Goal: Task Accomplishment & Management: Manage account settings

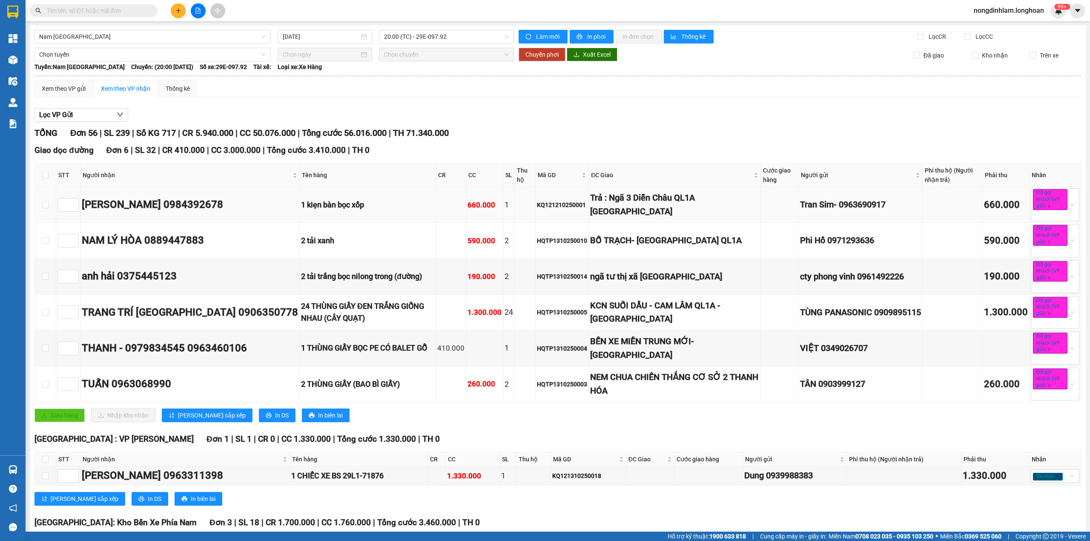
click at [610, 205] on div "Trả : Ngã 3 Diễn Châu QL1A [GEOGRAPHIC_DATA]" at bounding box center [674, 204] width 169 height 27
click at [629, 243] on div "BỐ TRẠCH- [GEOGRAPHIC_DATA] QL1A" at bounding box center [674, 240] width 169 height 13
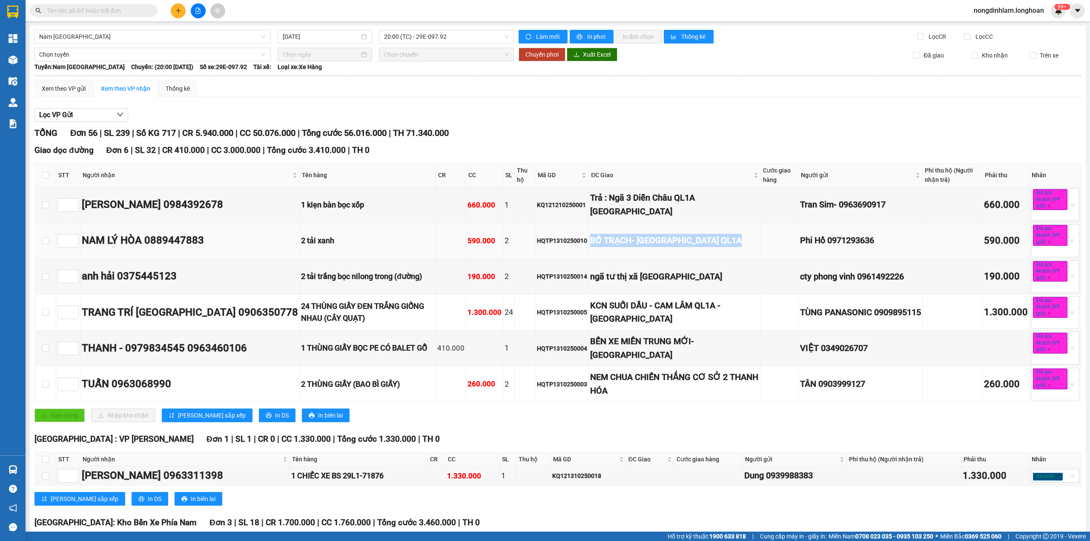
click at [629, 243] on div "BỐ TRẠCH- [GEOGRAPHIC_DATA] QL1A" at bounding box center [674, 240] width 169 height 13
click at [646, 277] on div "ngã tư thị xã [GEOGRAPHIC_DATA]" at bounding box center [674, 276] width 169 height 13
click at [659, 308] on div "KCN SUỐI DẦU - CAM LÂM QL1A - [GEOGRAPHIC_DATA]" at bounding box center [674, 312] width 169 height 27
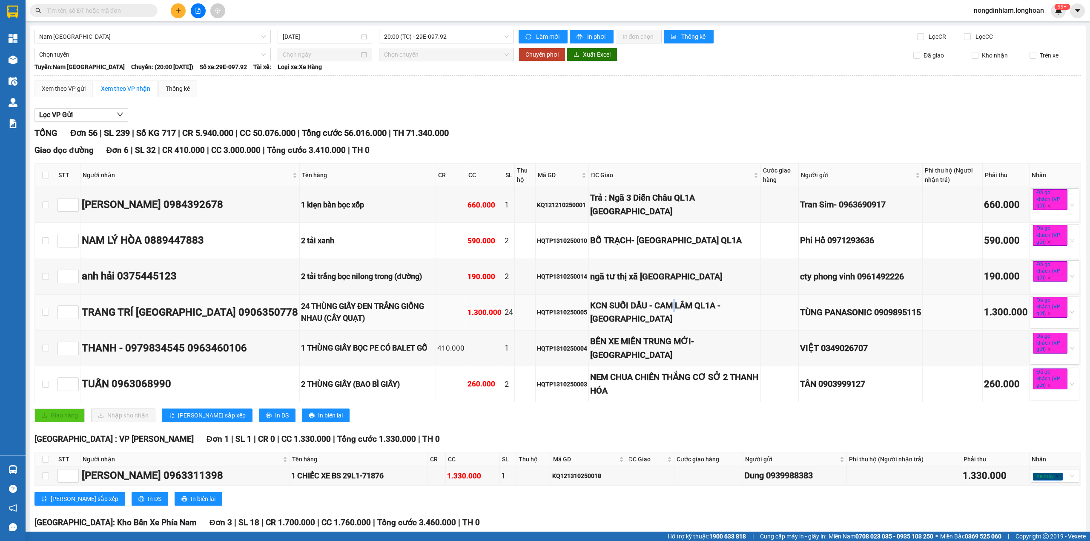
click at [659, 308] on div "KCN SUỐI DẦU - CAM LÂM QL1A - [GEOGRAPHIC_DATA]" at bounding box center [674, 312] width 169 height 27
click at [640, 350] on div "BẾN XE MIỀN TRUNG MỚI- [GEOGRAPHIC_DATA]" at bounding box center [674, 348] width 169 height 27
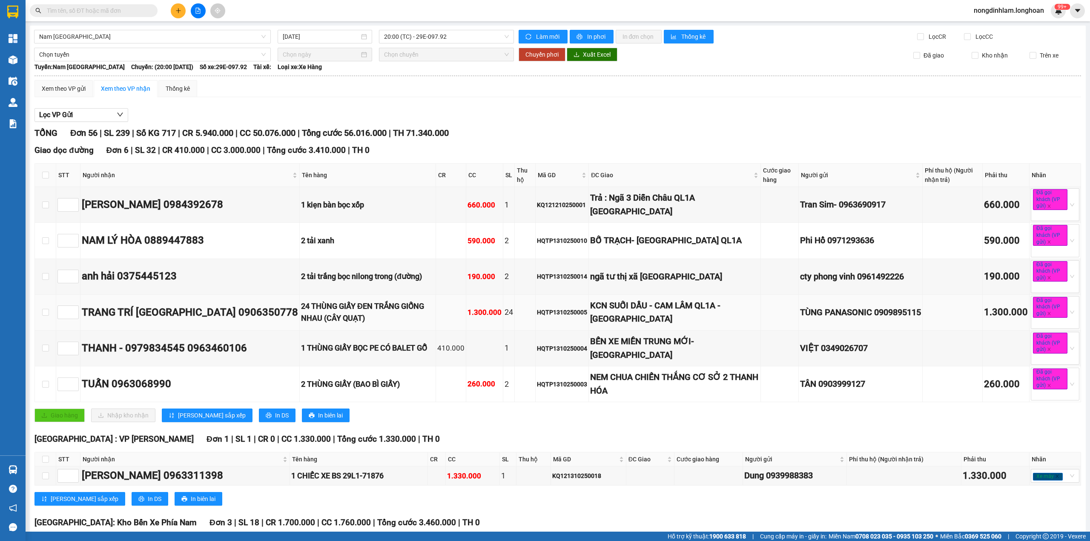
click at [647, 312] on div "KCN SUỐI DẦU - CAM LÂM QL1A - [GEOGRAPHIC_DATA]" at bounding box center [674, 312] width 169 height 27
click at [637, 359] on div "BẾN XE MIỀN TRUNG MỚI- [GEOGRAPHIC_DATA]" at bounding box center [674, 348] width 169 height 27
click at [637, 358] on div "BẾN XE MIỀN TRUNG MỚI- [GEOGRAPHIC_DATA]" at bounding box center [674, 348] width 169 height 27
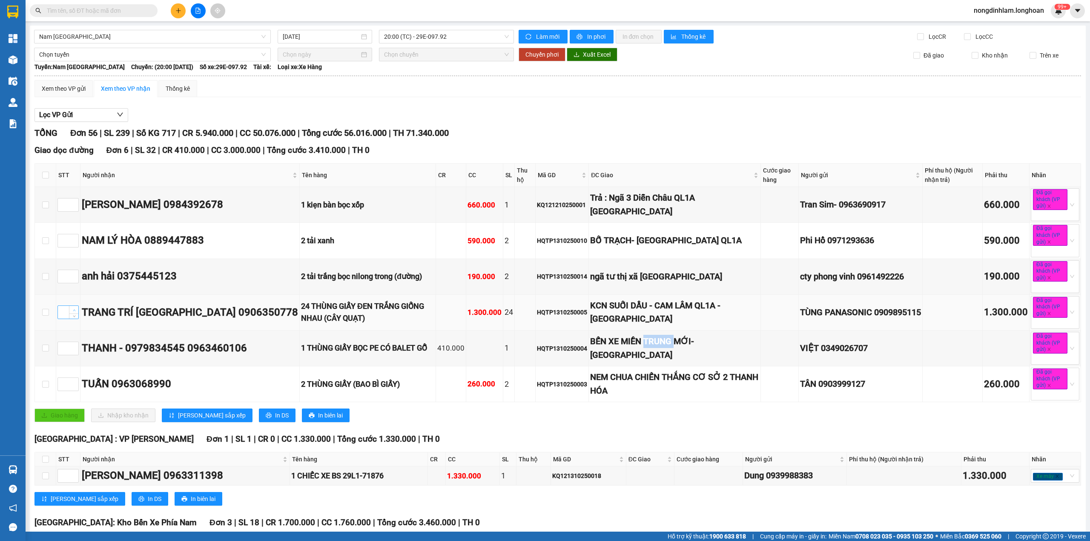
type input "1"
click at [72, 312] on span "Increase Value" at bounding box center [73, 310] width 9 height 8
click at [72, 275] on span "Increase Value" at bounding box center [73, 274] width 9 height 8
type input "2"
click at [72, 275] on span "Increase Value" at bounding box center [73, 274] width 9 height 8
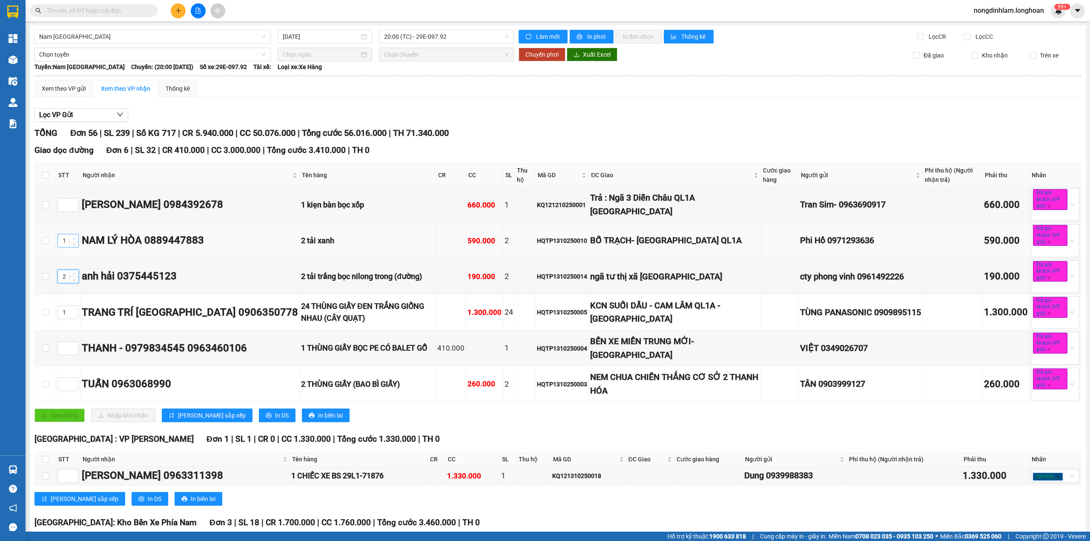
click at [74, 237] on span "Increase Value" at bounding box center [73, 238] width 9 height 8
type input "3"
click at [74, 237] on span "Increase Value" at bounding box center [73, 238] width 9 height 8
click at [72, 349] on span "up" at bounding box center [74, 345] width 5 height 5
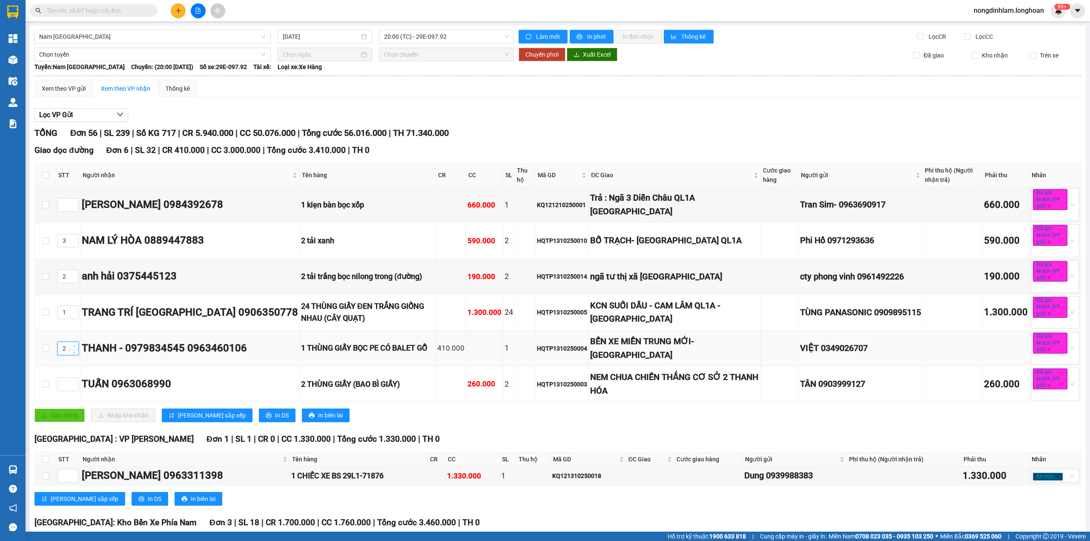
click at [72, 349] on span "up" at bounding box center [74, 345] width 5 height 5
type input "4"
click at [72, 349] on span "up" at bounding box center [74, 345] width 5 height 5
click at [66, 205] on input at bounding box center [68, 204] width 20 height 13
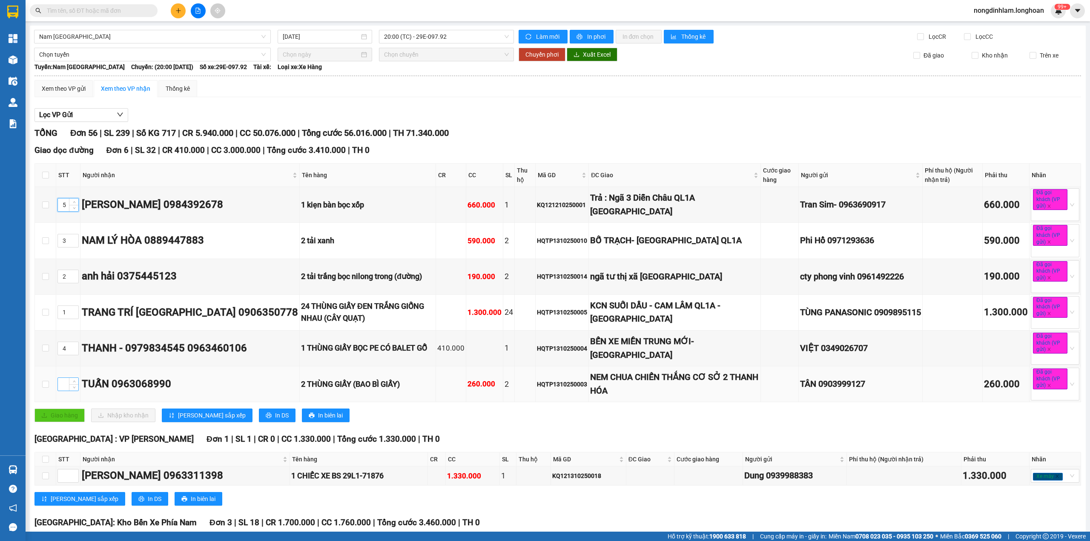
type input "5"
click at [67, 390] on input at bounding box center [68, 384] width 20 height 13
type input "6"
click at [200, 420] on span "[PERSON_NAME] sắp xếp" at bounding box center [212, 414] width 68 height 9
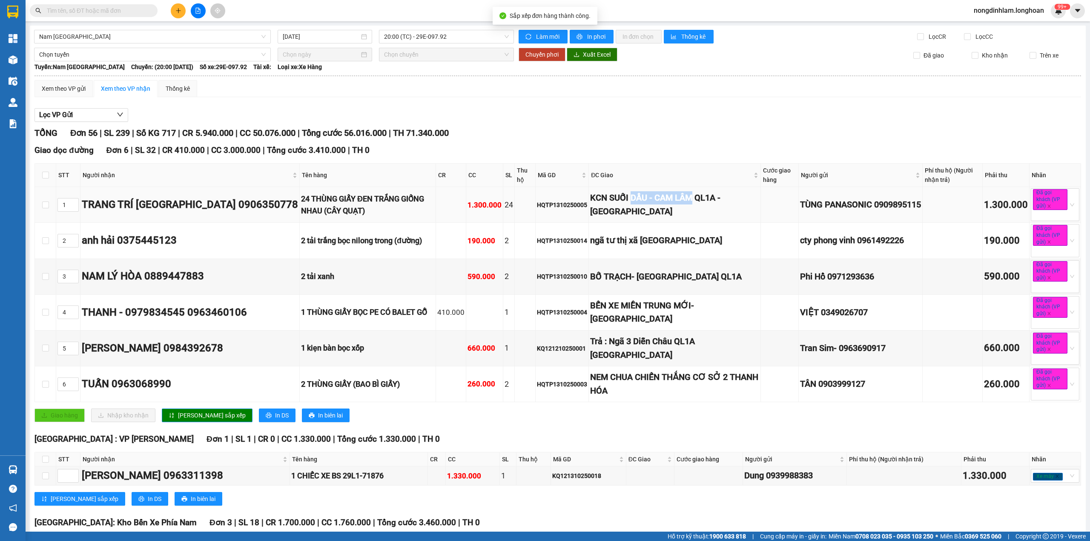
drag, startPoint x: 615, startPoint y: 205, endPoint x: 679, endPoint y: 204, distance: 63.9
click at [679, 204] on div "KCN SUỐI DẦU - CAM LÂM QL1A - [GEOGRAPHIC_DATA]" at bounding box center [674, 204] width 169 height 27
drag, startPoint x: 643, startPoint y: 243, endPoint x: 688, endPoint y: 244, distance: 45.6
click at [688, 244] on div "ngã tư thị xã [GEOGRAPHIC_DATA]" at bounding box center [674, 240] width 169 height 13
drag, startPoint x: 637, startPoint y: 281, endPoint x: 668, endPoint y: 283, distance: 30.7
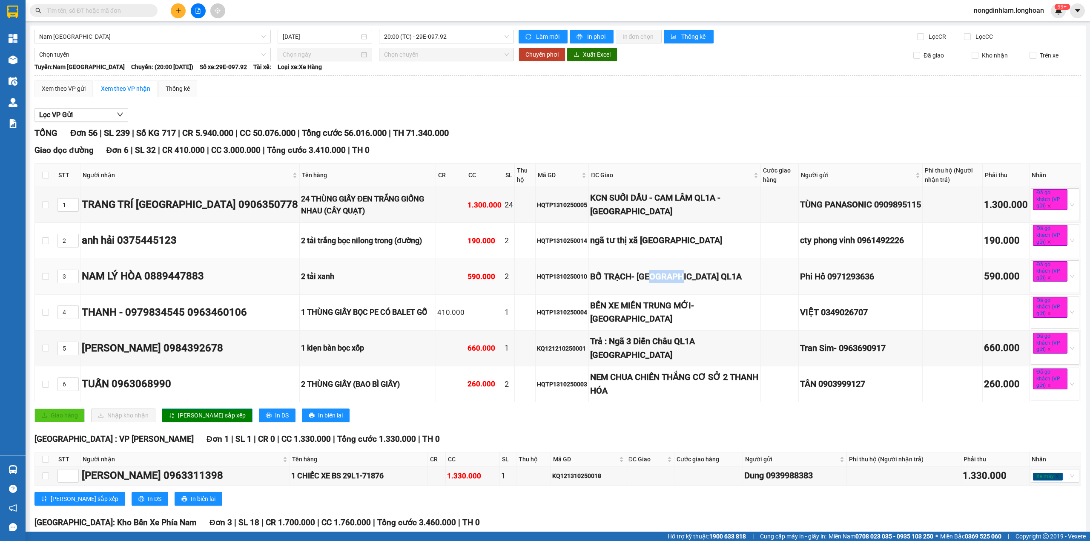
click at [668, 283] on div "BỐ TRẠCH- [GEOGRAPHIC_DATA] QL1A" at bounding box center [674, 276] width 169 height 13
drag, startPoint x: 647, startPoint y: 319, endPoint x: 654, endPoint y: 321, distance: 7.5
click at [654, 321] on div "BẾN XE MIỀN TRUNG MỚI- [GEOGRAPHIC_DATA]" at bounding box center [674, 312] width 169 height 27
drag, startPoint x: 616, startPoint y: 355, endPoint x: 651, endPoint y: 356, distance: 34.5
click at [651, 356] on div "Trả : Ngã 3 Diễn Châu QL1A [GEOGRAPHIC_DATA]" at bounding box center [674, 348] width 169 height 27
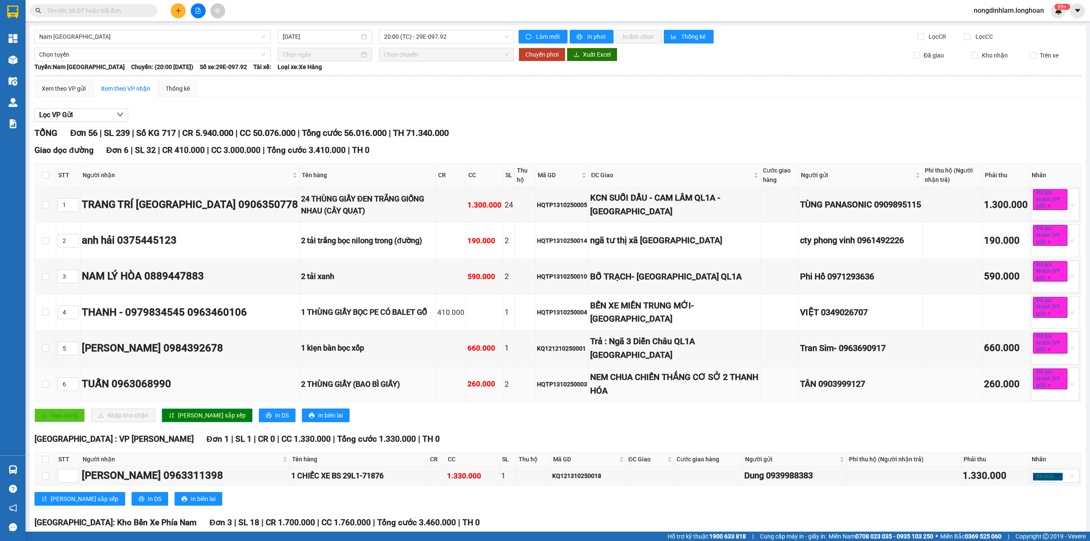
drag, startPoint x: 610, startPoint y: 392, endPoint x: 627, endPoint y: 391, distance: 17.9
click at [624, 392] on div "NEM CHUA CHIẾN THẮNG CƠ SỞ 2 THANH HÓA" at bounding box center [674, 383] width 169 height 27
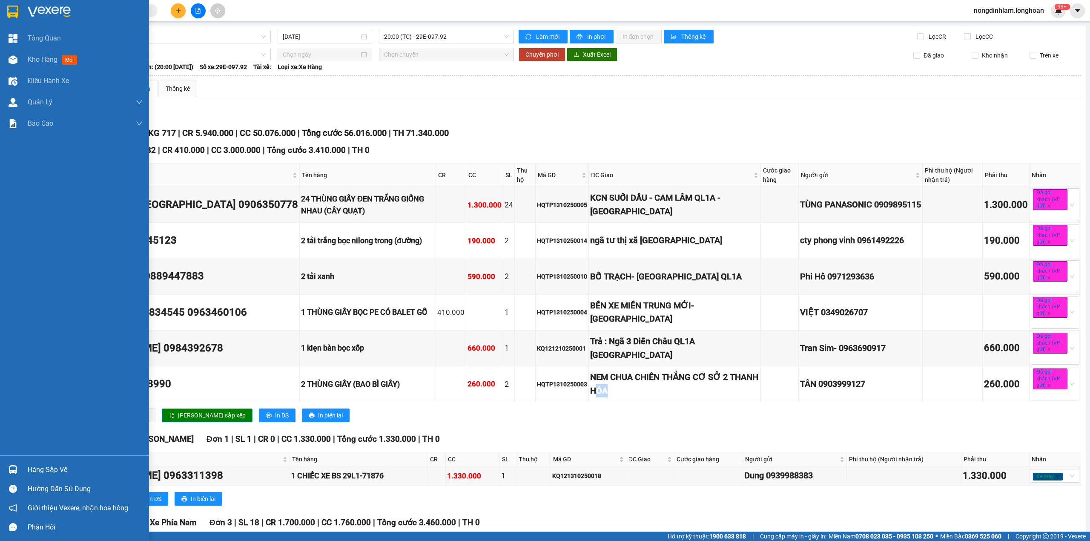
drag, startPoint x: 15, startPoint y: 14, endPoint x: 27, endPoint y: 16, distance: 12.0
click at [16, 14] on img at bounding box center [12, 12] width 11 height 13
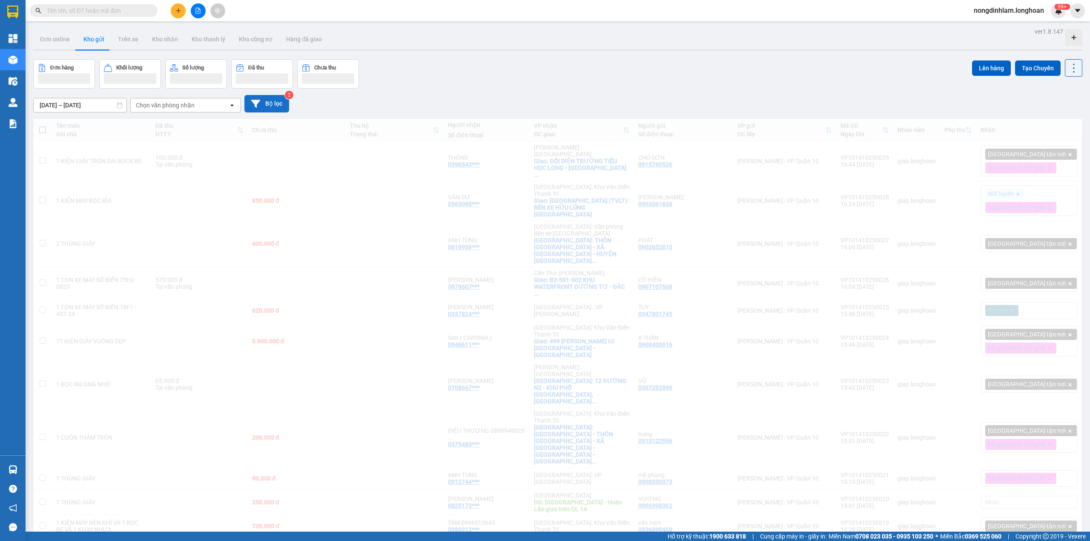
click at [259, 101] on icon at bounding box center [255, 104] width 9 height 8
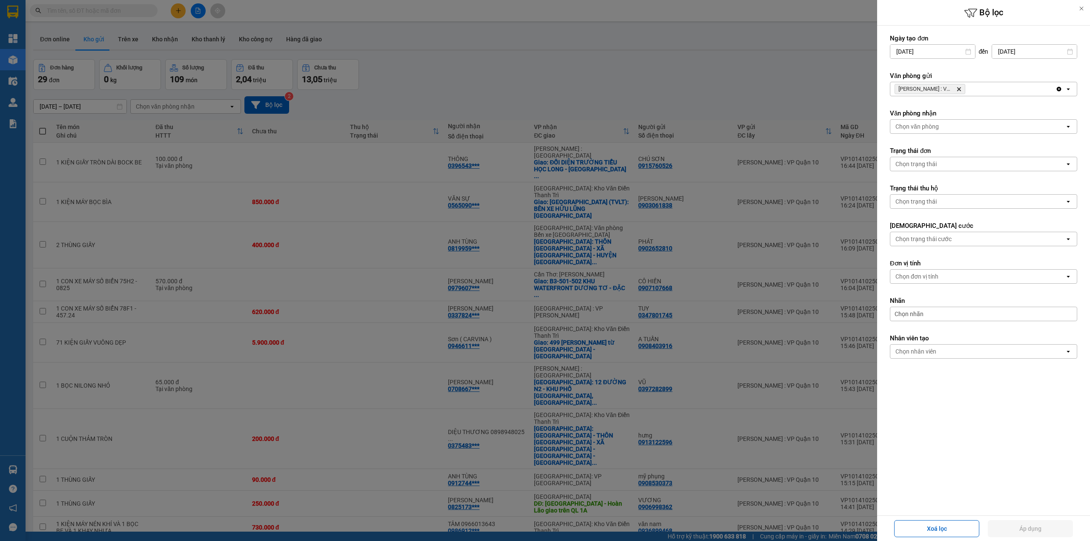
click at [957, 89] on icon "Delete" at bounding box center [958, 88] width 5 height 5
click at [957, 89] on div "Chọn văn phòng" at bounding box center [977, 89] width 175 height 14
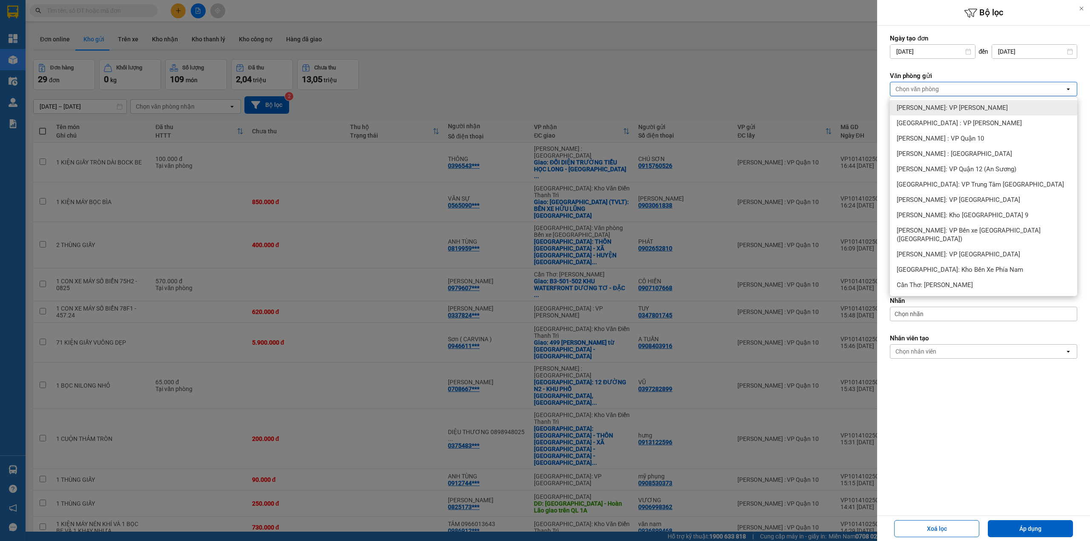
click at [967, 108] on span "[PERSON_NAME]: VP [PERSON_NAME]" at bounding box center [951, 107] width 111 height 9
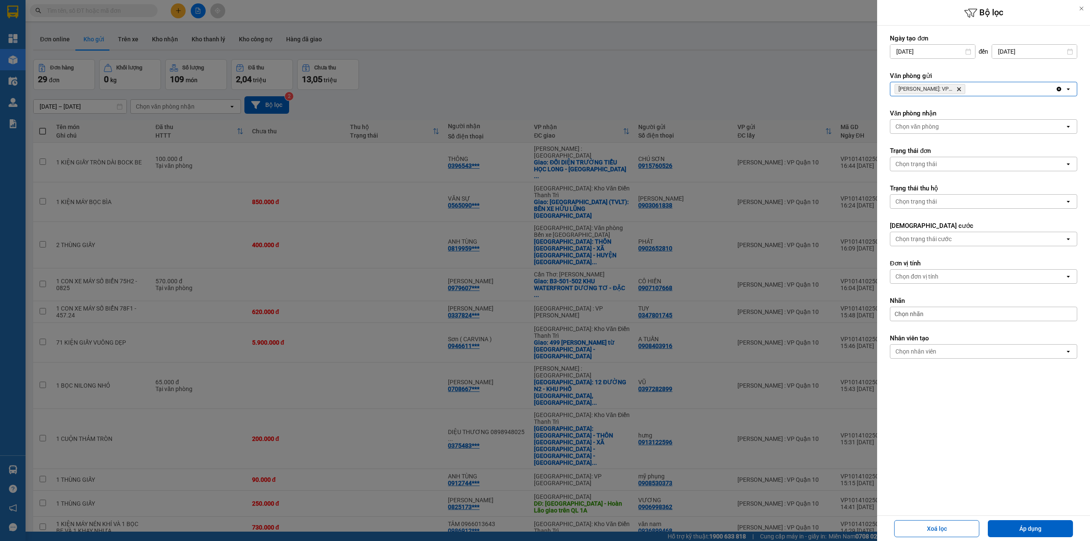
drag, startPoint x: 1005, startPoint y: 89, endPoint x: 1006, endPoint y: 94, distance: 5.2
click at [1006, 89] on div "[PERSON_NAME]: VP [PERSON_NAME]" at bounding box center [972, 89] width 165 height 14
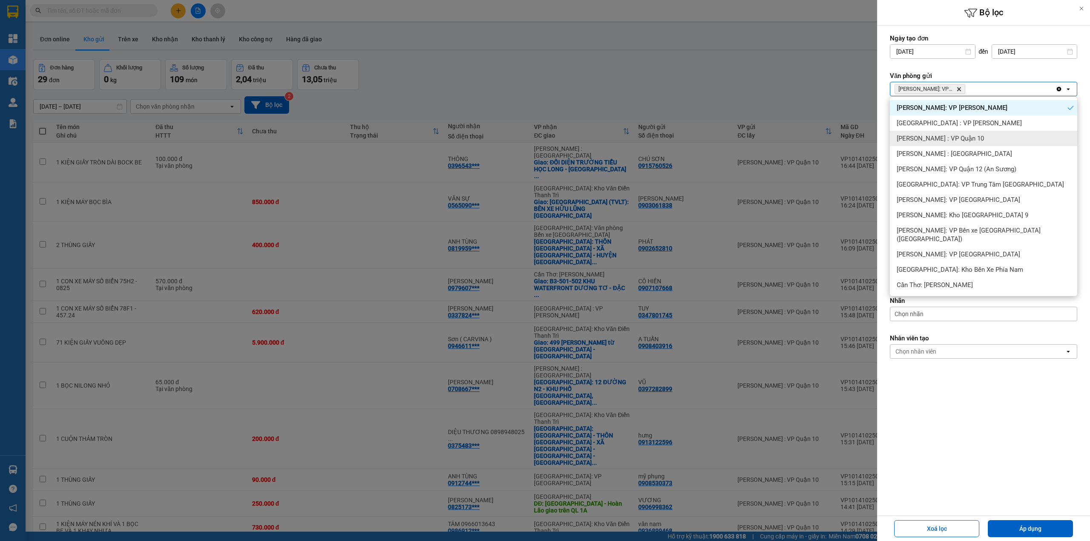
click at [983, 143] on div "[PERSON_NAME] : VP Quận 10" at bounding box center [983, 138] width 187 height 15
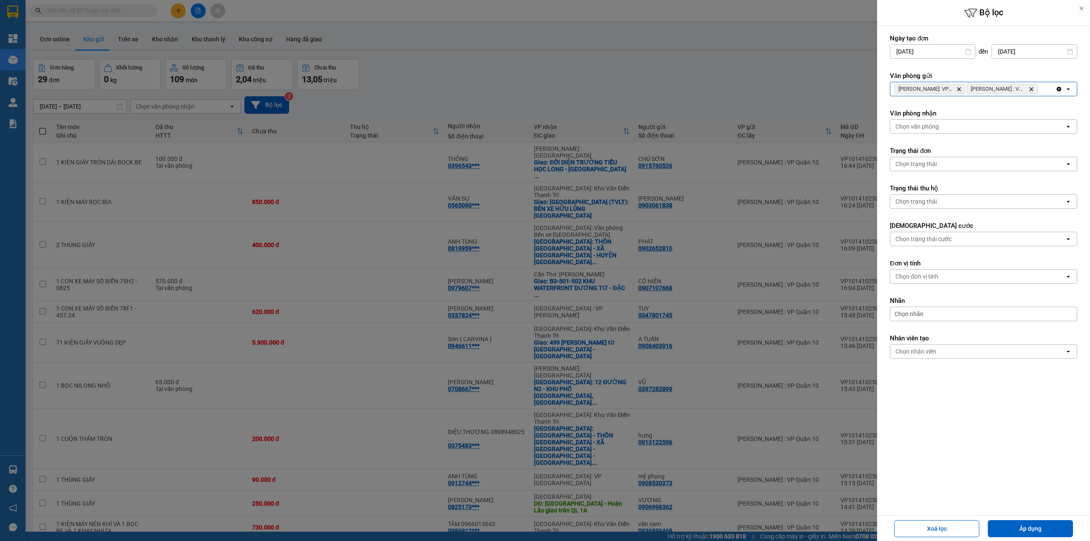
click at [1040, 87] on input "Selected Hồ Chí Minh: VP Bình Thạnh, Hồ Chí Minh : VP Quận 10." at bounding box center [1039, 89] width 1 height 9
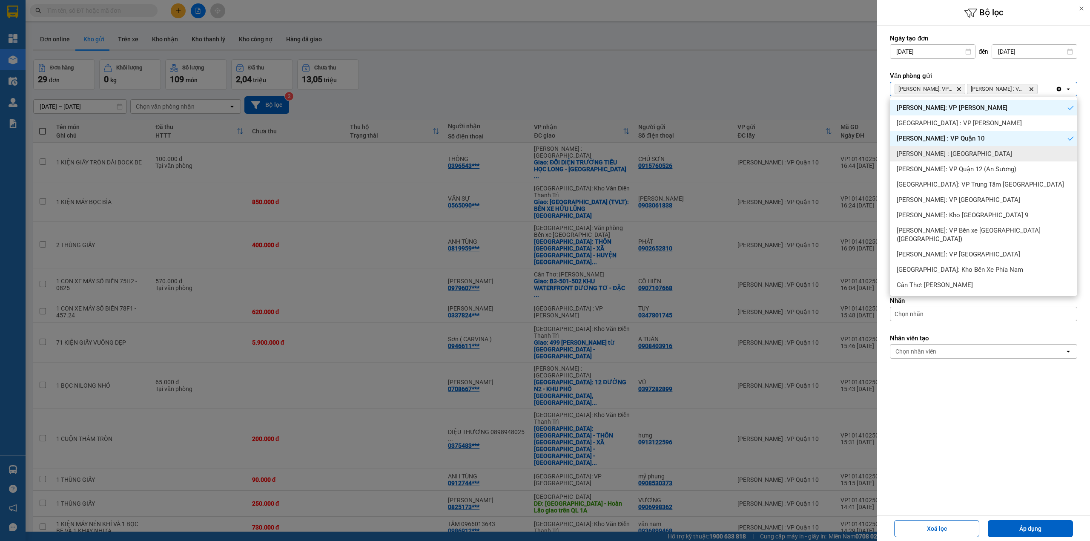
click at [1000, 151] on div "[PERSON_NAME] : [GEOGRAPHIC_DATA]" at bounding box center [983, 153] width 187 height 15
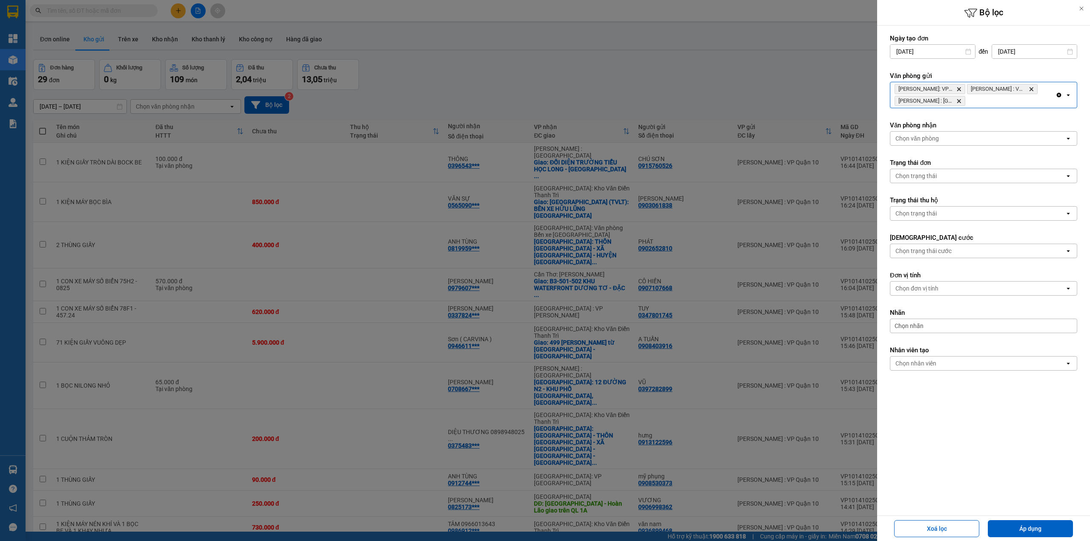
click at [959, 101] on icon "Hồ Chí Minh : Kho Quận 12, close by backspace" at bounding box center [959, 101] width 4 height 4
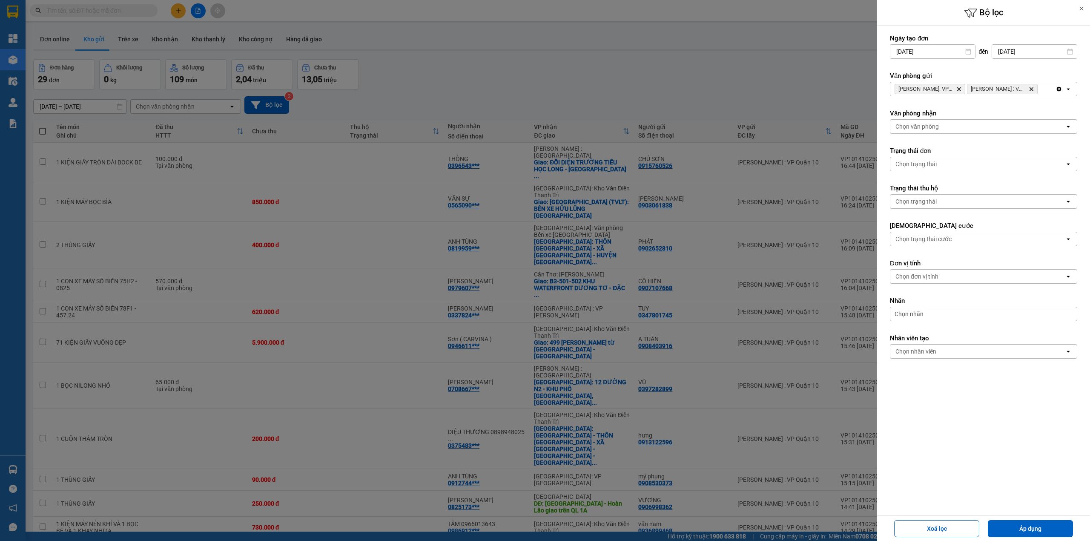
click at [1052, 83] on div "[PERSON_NAME]: VP Bình Thạnh Delete [PERSON_NAME][GEOGRAPHIC_DATA] : VP Quận 10…" at bounding box center [972, 89] width 165 height 14
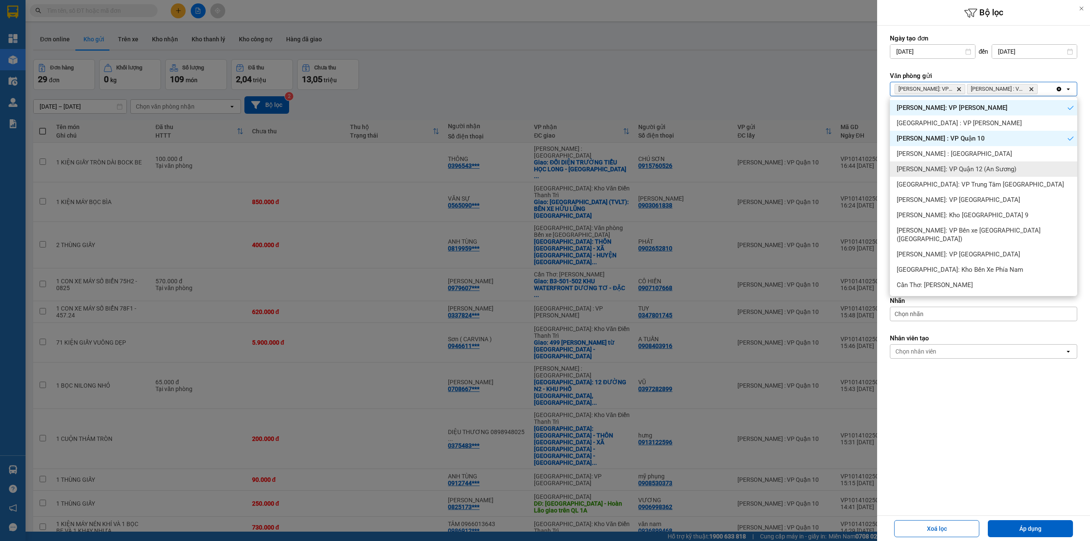
click at [994, 167] on span "[PERSON_NAME]: VP Quận 12 (An Sương)" at bounding box center [956, 169] width 120 height 9
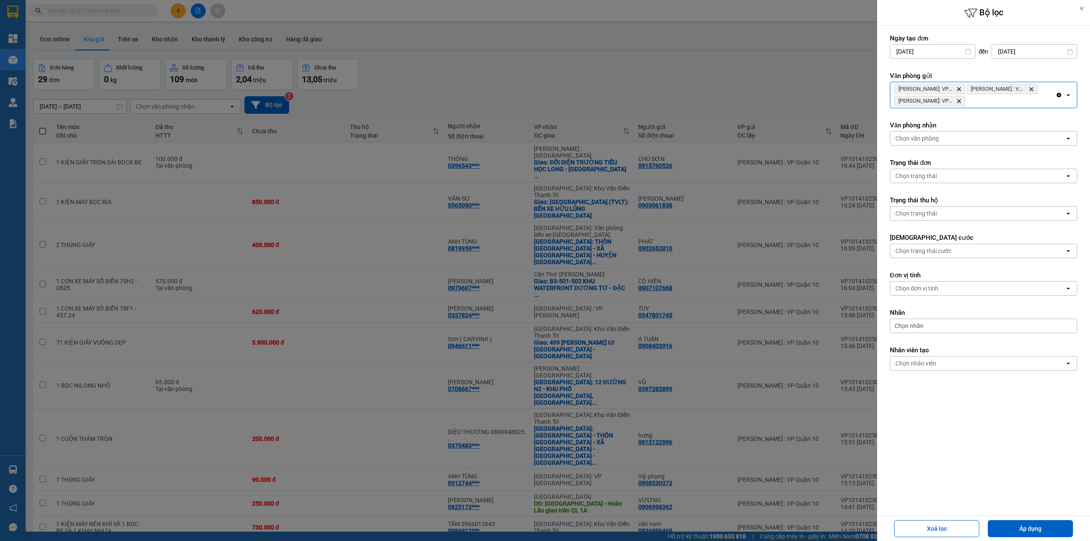
click at [984, 104] on div "[PERSON_NAME]: VP Bình Thạnh Delete [PERSON_NAME][GEOGRAPHIC_DATA] : VP [GEOGRA…" at bounding box center [972, 95] width 165 height 26
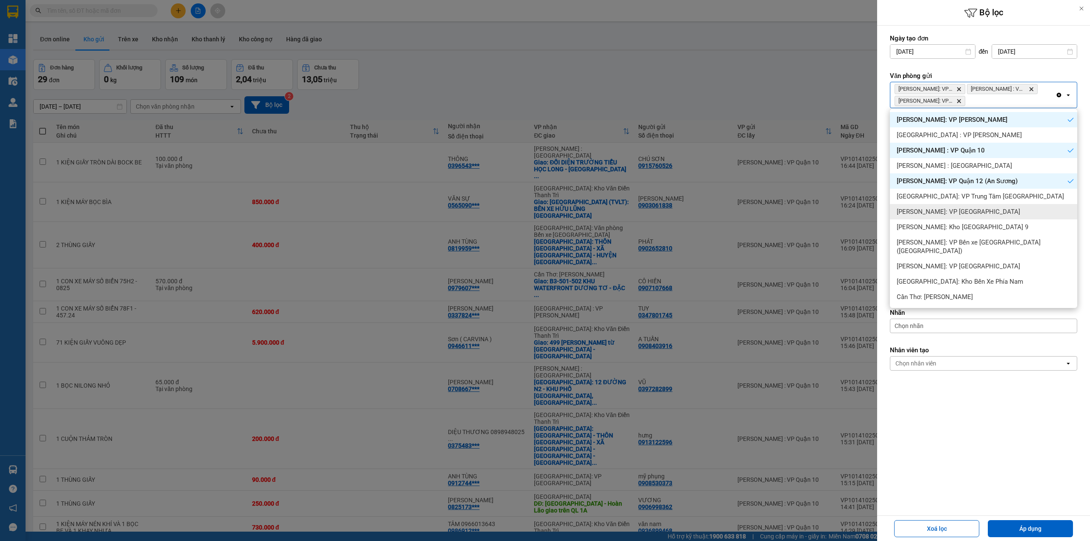
click at [984, 205] on div "[PERSON_NAME]: VP [GEOGRAPHIC_DATA]" at bounding box center [983, 211] width 187 height 15
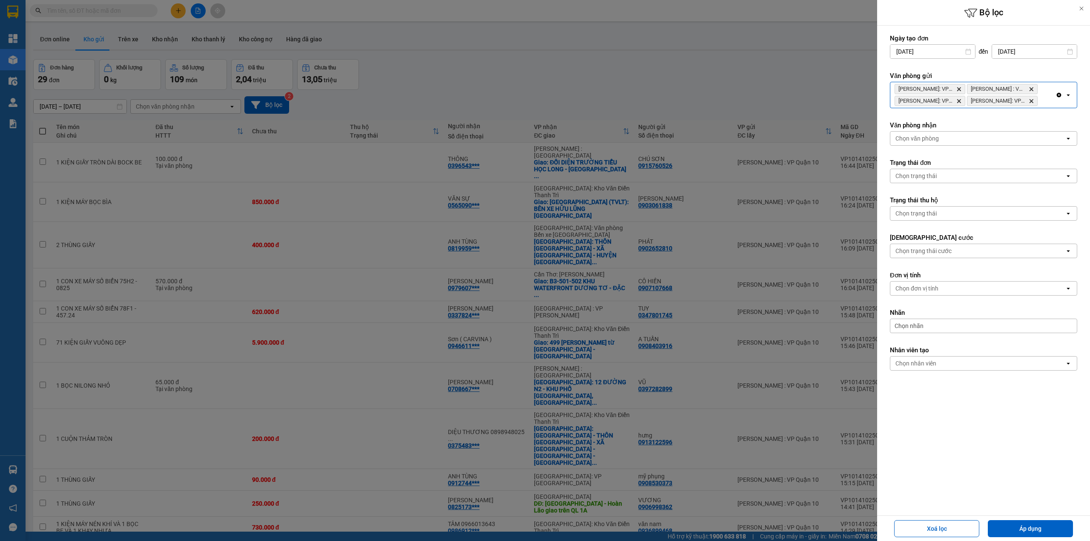
click at [1045, 100] on div "[PERSON_NAME]: VP Bình Thạnh Delete Hồ Chí [GEOGRAPHIC_DATA] : VP [GEOGRAPHIC_D…" at bounding box center [972, 95] width 165 height 26
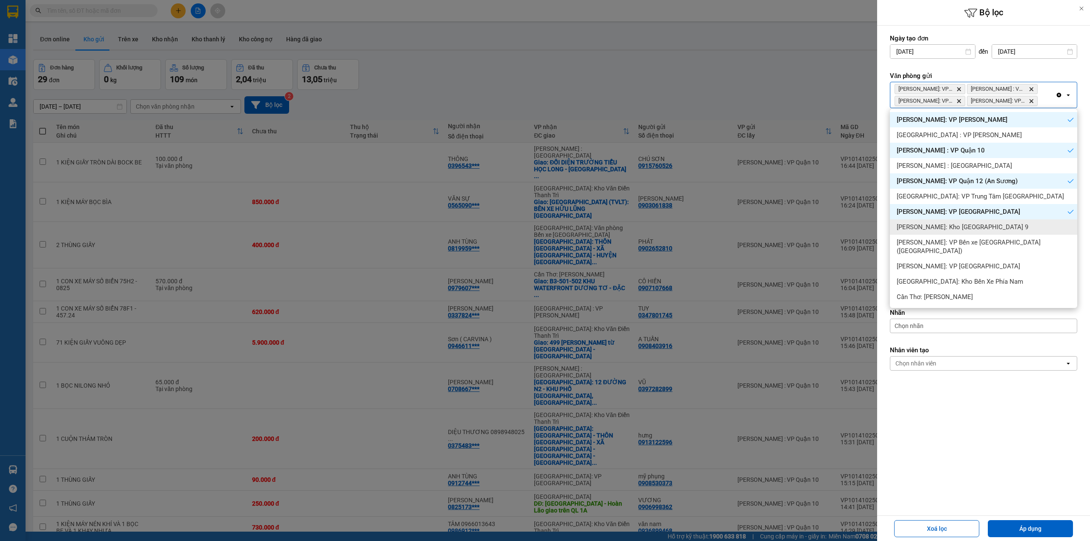
click at [1005, 230] on div "[PERSON_NAME]: Kho [GEOGRAPHIC_DATA] 9" at bounding box center [983, 226] width 187 height 15
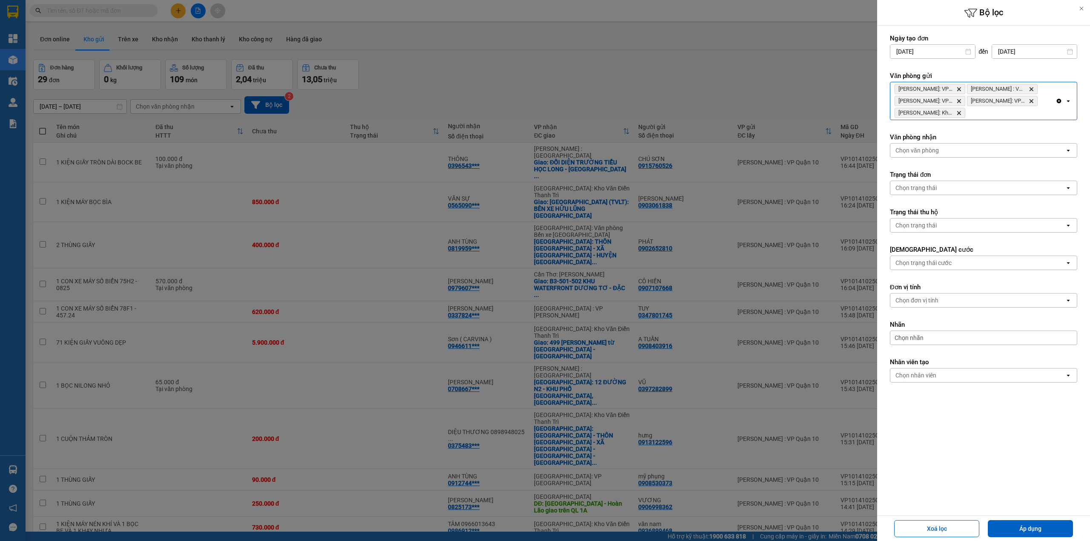
click at [1015, 115] on div "[PERSON_NAME]: VP Bình Thạnh Delete [PERSON_NAME][GEOGRAPHIC_DATA] : VP [GEOGRA…" at bounding box center [972, 100] width 165 height 37
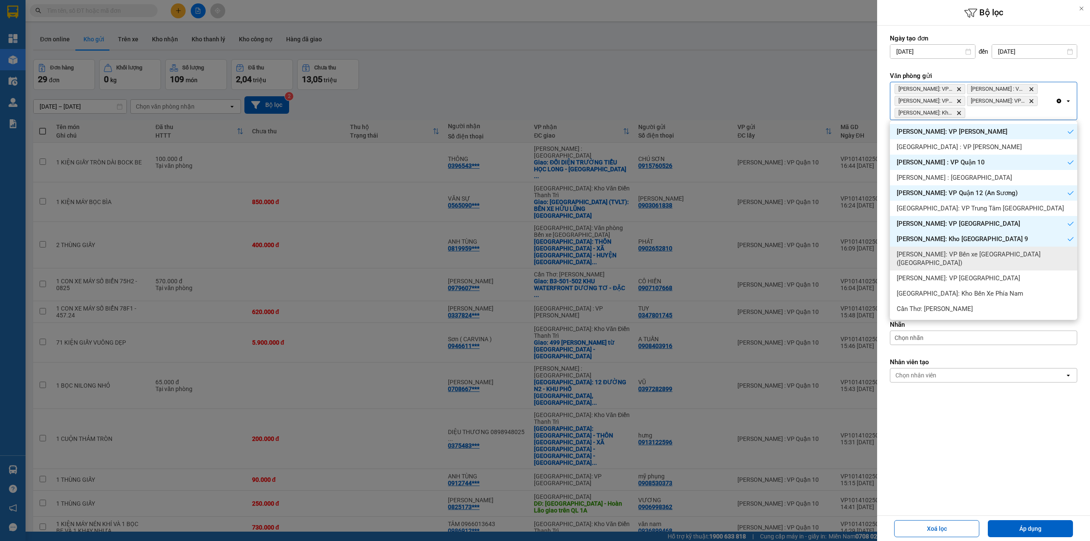
click at [984, 253] on span "[PERSON_NAME]: VP Bến xe [GEOGRAPHIC_DATA] ([GEOGRAPHIC_DATA])" at bounding box center [984, 258] width 177 height 17
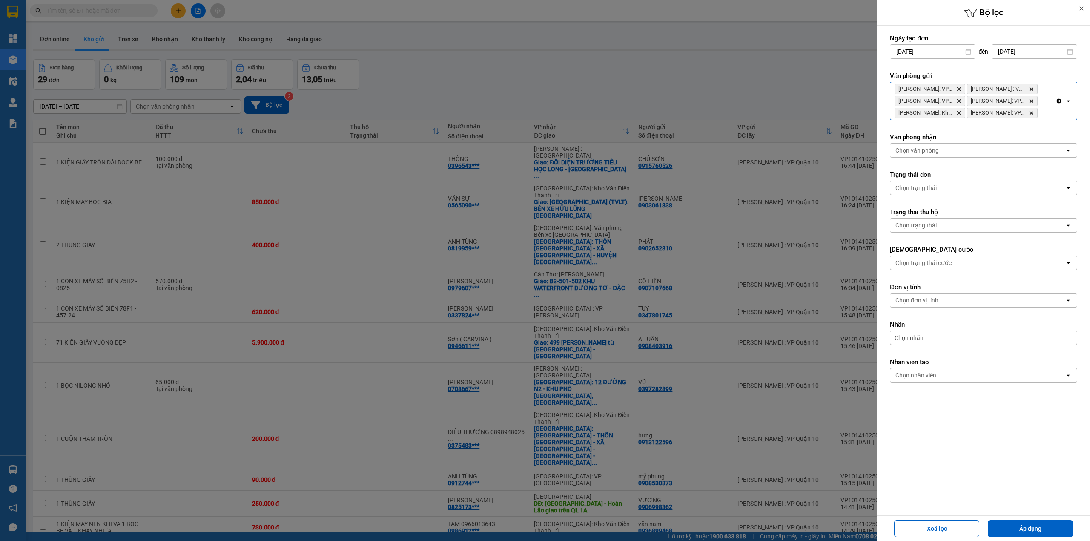
click at [1048, 113] on div "[PERSON_NAME]: VP Bình Thạnh Delete Hồ Chí [GEOGRAPHIC_DATA] : VP [GEOGRAPHIC_D…" at bounding box center [972, 100] width 165 height 37
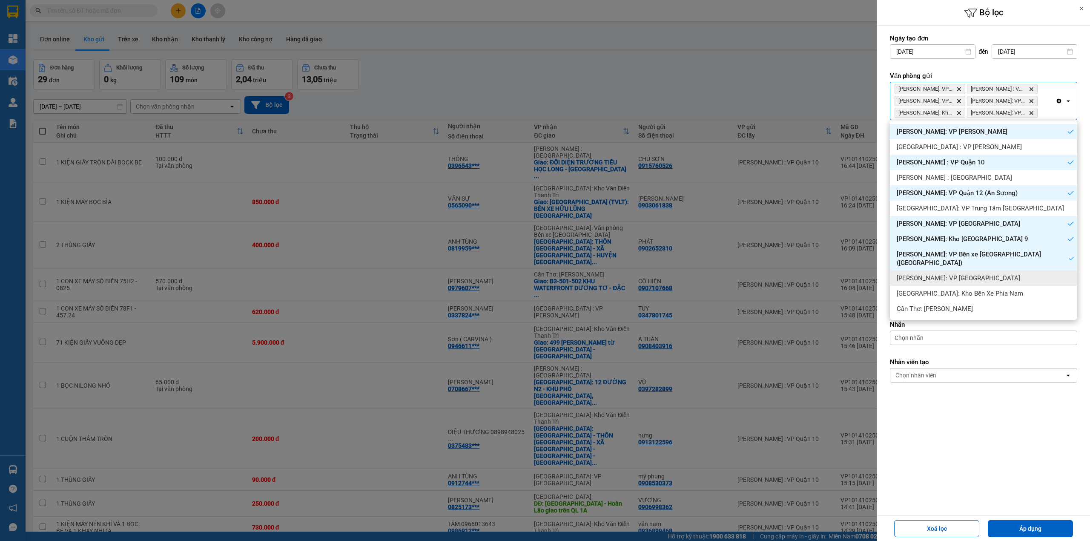
click at [1005, 270] on div "[PERSON_NAME]: VP [GEOGRAPHIC_DATA]" at bounding box center [983, 277] width 187 height 15
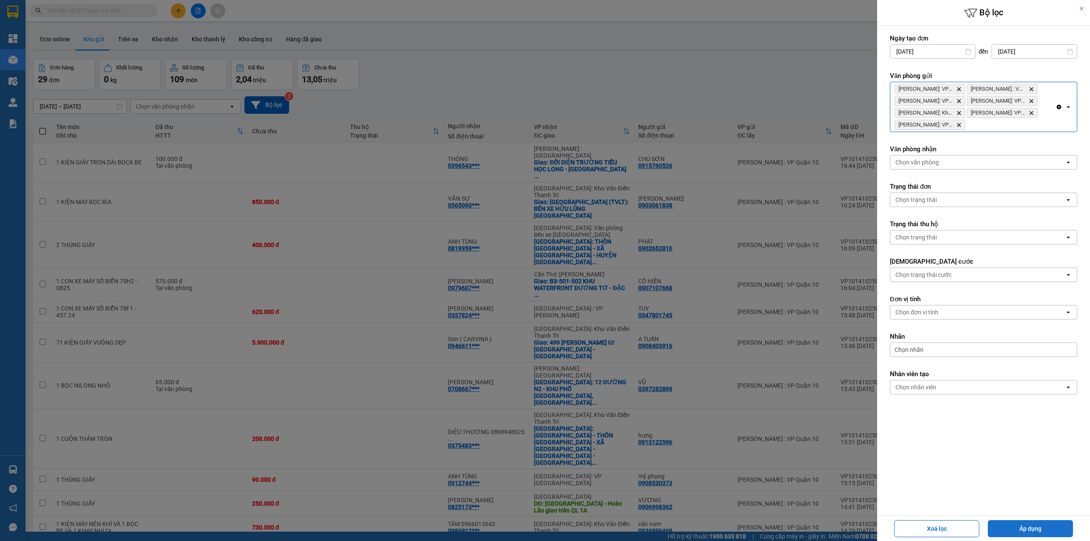
click at [1028, 525] on button "Áp dụng" at bounding box center [1029, 528] width 85 height 17
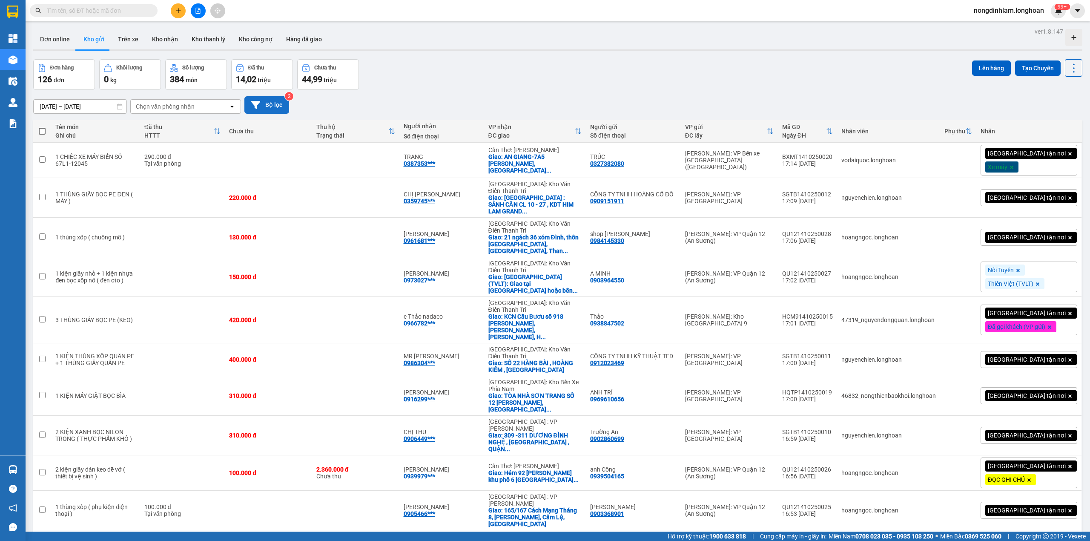
click at [259, 108] on icon at bounding box center [255, 104] width 9 height 9
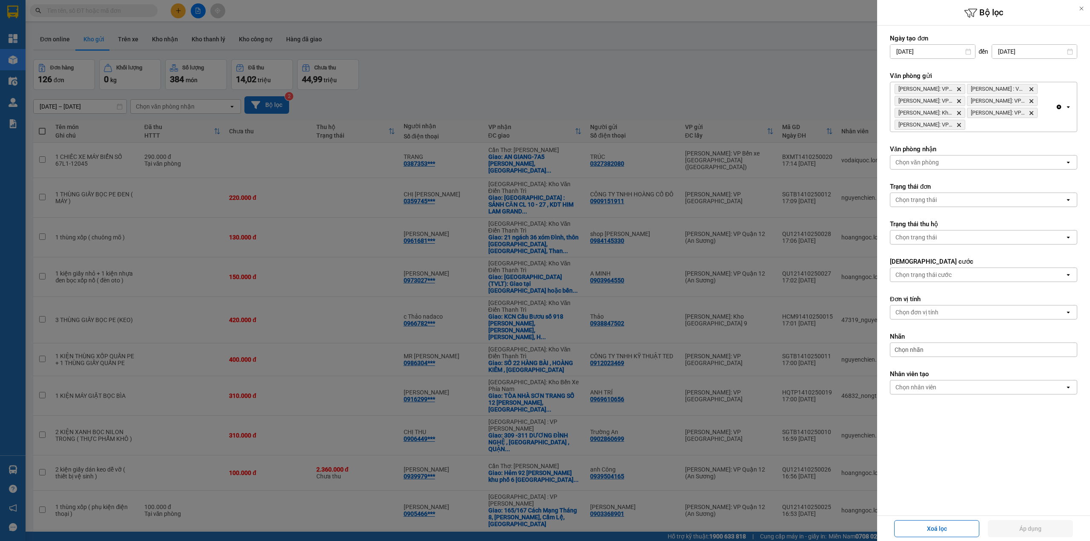
click at [958, 89] on icon "Delete" at bounding box center [958, 88] width 5 height 5
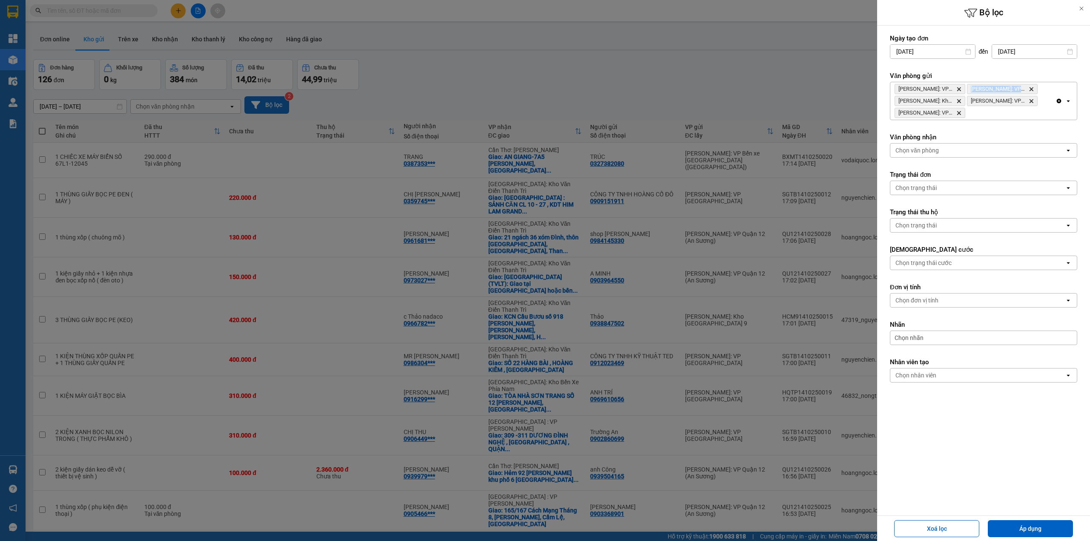
click at [958, 89] on icon "Delete" at bounding box center [958, 88] width 5 height 5
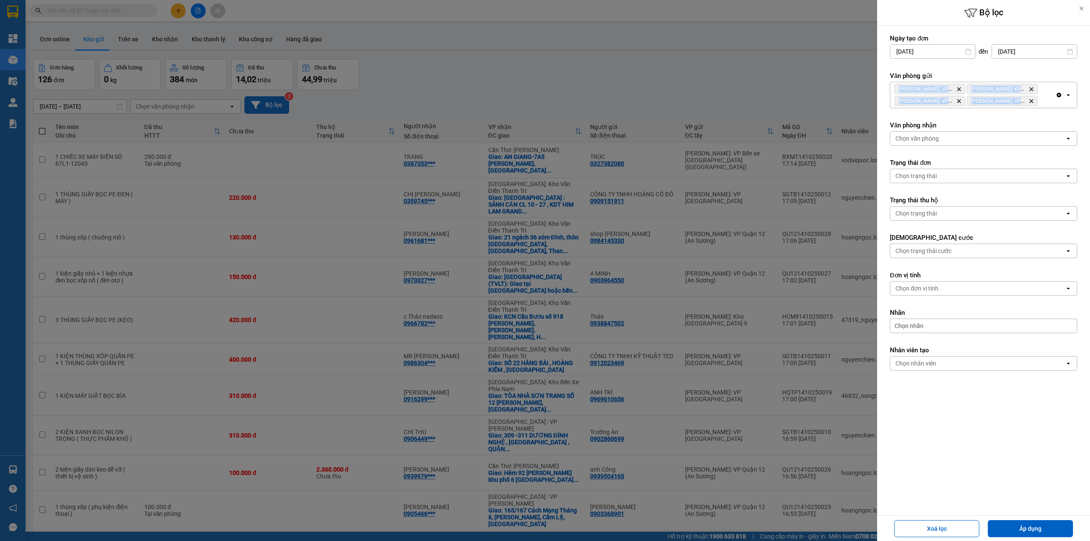
click at [958, 89] on icon "Delete" at bounding box center [958, 88] width 5 height 5
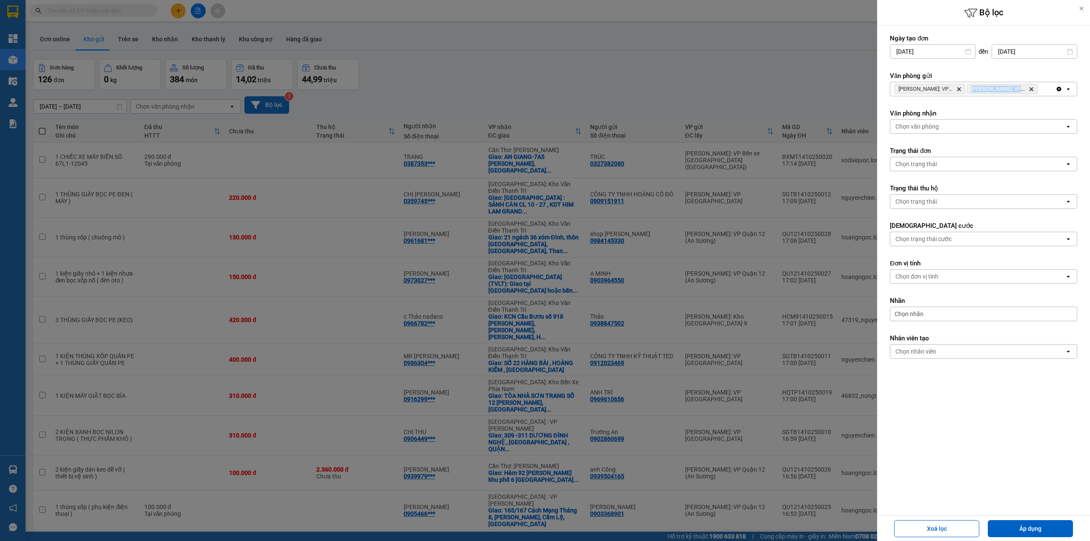
click at [958, 89] on icon "Delete" at bounding box center [958, 88] width 5 height 5
click at [958, 89] on div "Chọn văn phòng" at bounding box center [977, 89] width 175 height 14
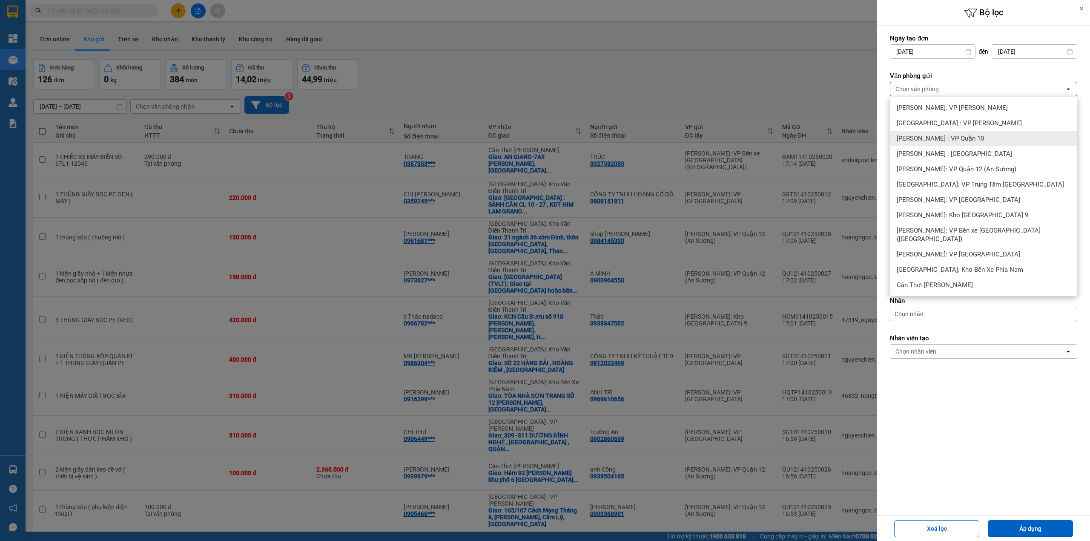
click at [957, 135] on span "[PERSON_NAME] : VP Quận 10" at bounding box center [939, 138] width 87 height 9
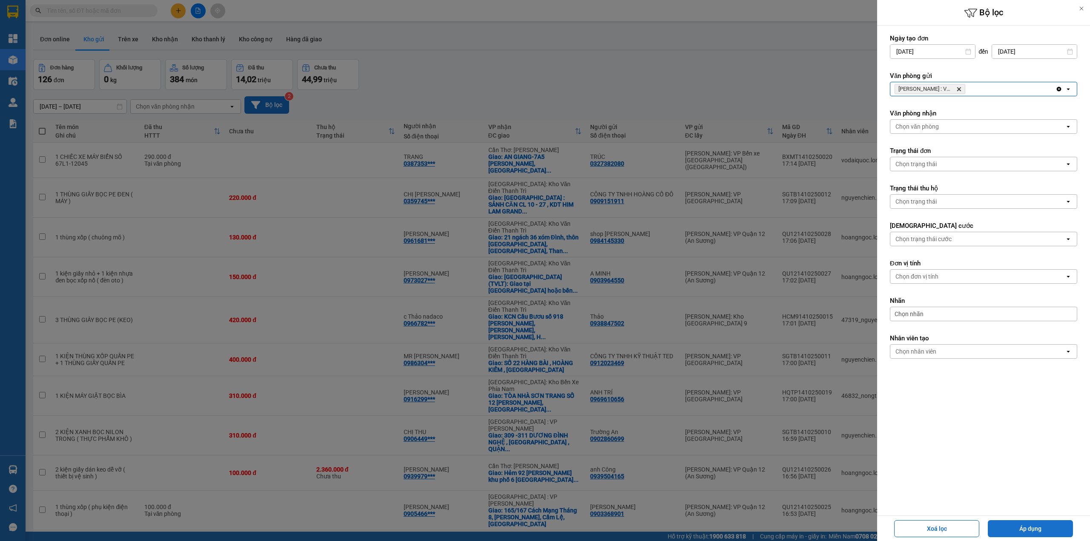
click at [1010, 524] on button "Áp dụng" at bounding box center [1029, 528] width 85 height 17
